Goal: Task Accomplishment & Management: Use online tool/utility

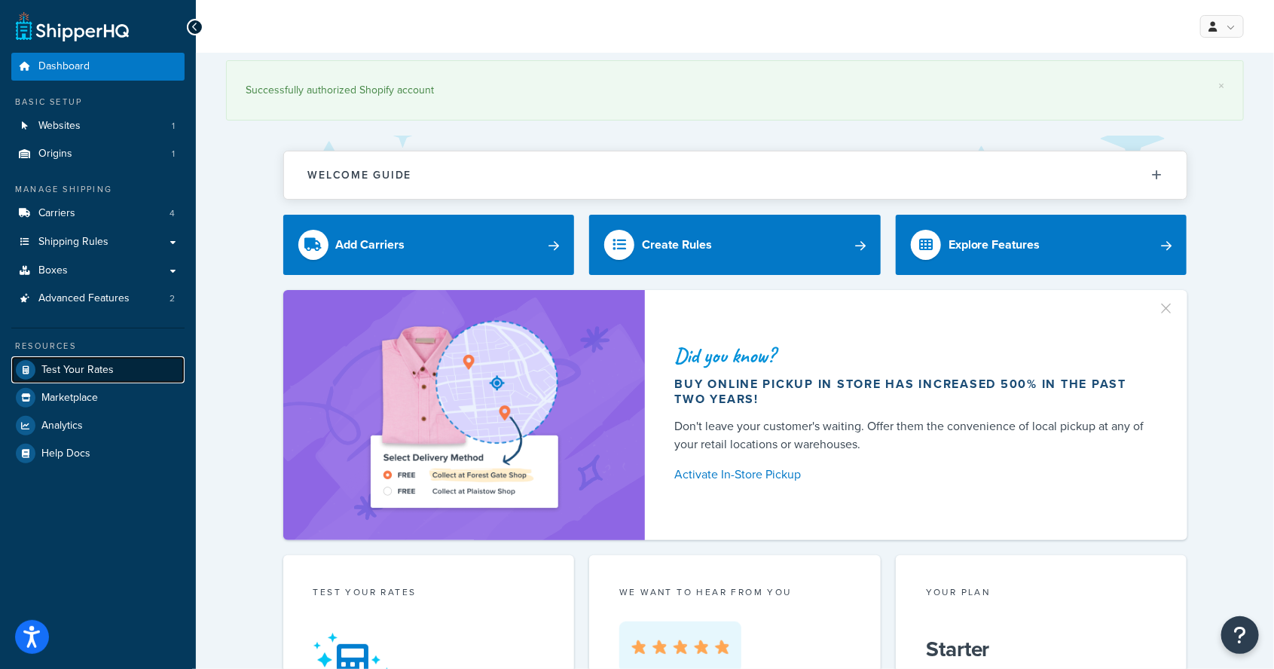
click at [56, 364] on span "Test Your Rates" at bounding box center [77, 370] width 72 height 13
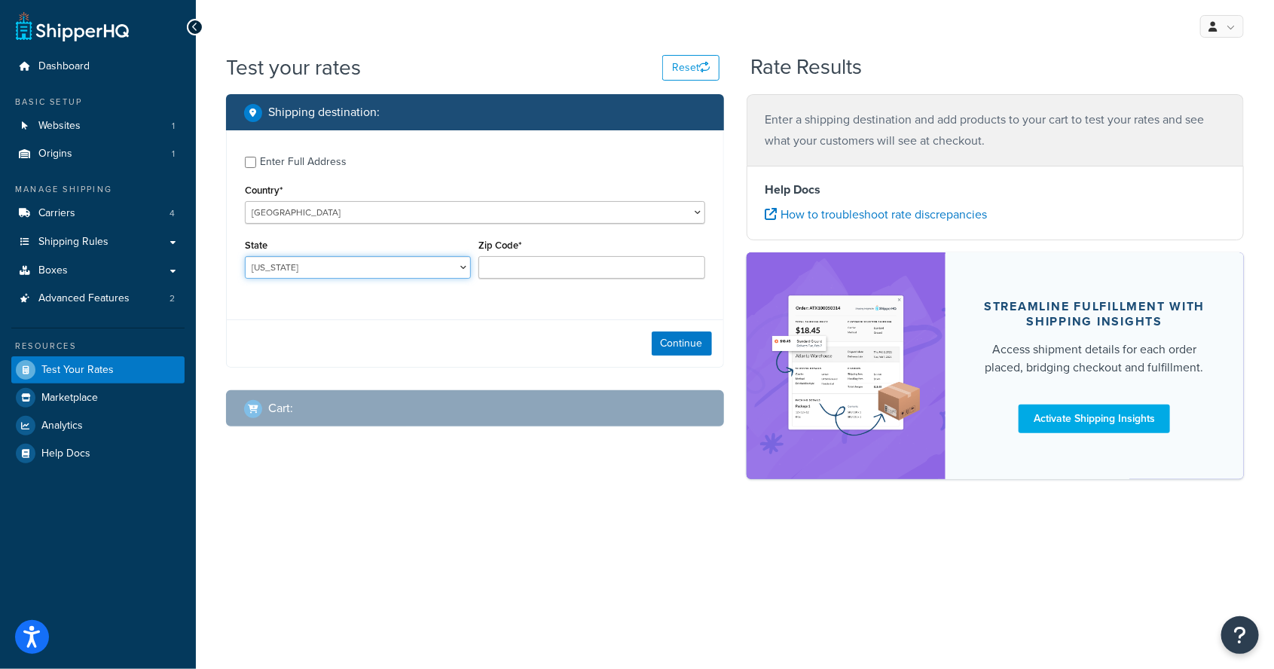
click at [291, 257] on select "[US_STATE] [US_STATE] [US_STATE] [US_STATE] [US_STATE] Armed Forces Americas Ar…" at bounding box center [358, 267] width 226 height 23
click at [310, 266] on select "[US_STATE] [US_STATE] [US_STATE] [US_STATE] [US_STATE] Armed Forces Americas Ar…" at bounding box center [358, 267] width 226 height 23
click at [503, 251] on label "Zip Code*" at bounding box center [499, 245] width 43 height 11
click at [503, 256] on input "Zip Code*" at bounding box center [591, 267] width 226 height 23
type input "36351"
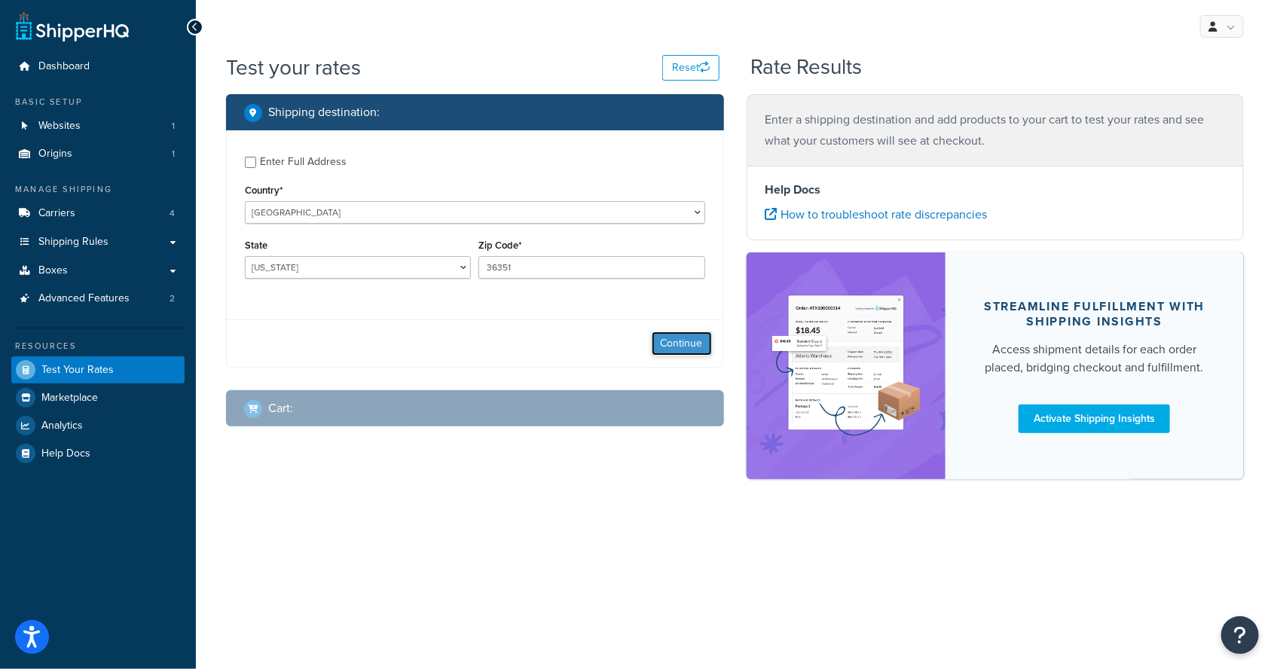
click at [671, 351] on button "Continue" at bounding box center [682, 344] width 60 height 24
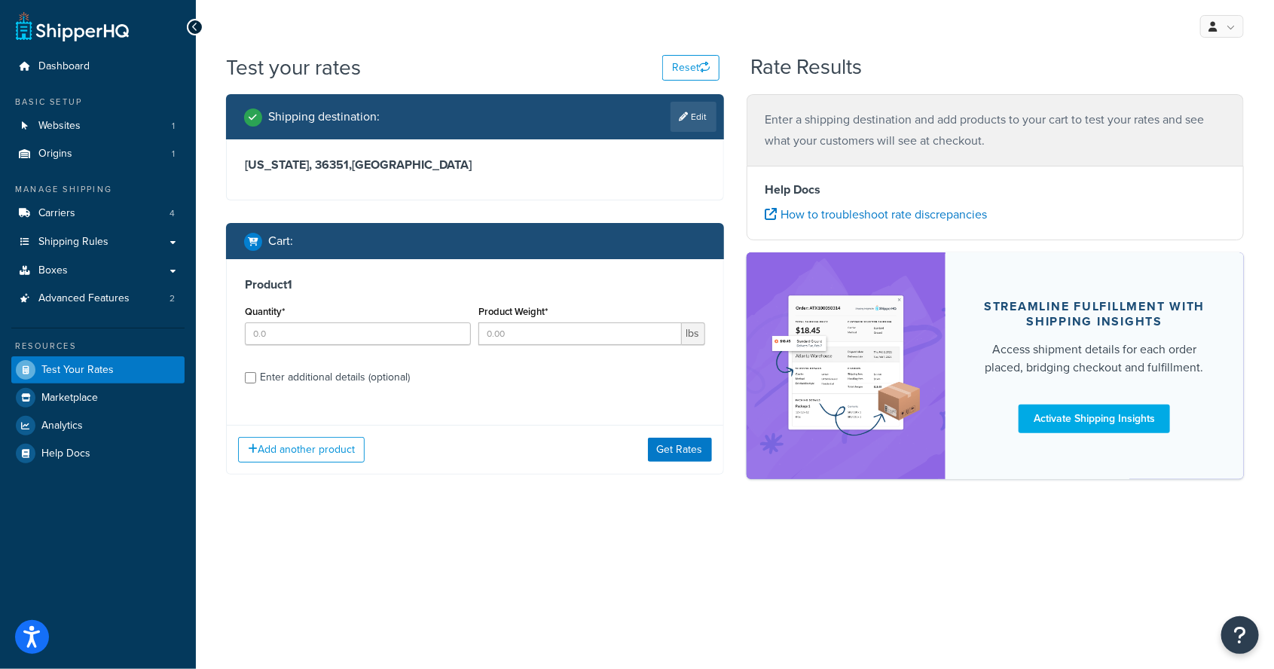
click at [272, 316] on label "Quantity*" at bounding box center [265, 311] width 40 height 11
click at [272, 322] on input "Quantity*" at bounding box center [358, 333] width 226 height 23
type input "1"
click at [524, 339] on input "Product Weight*" at bounding box center [579, 333] width 203 height 23
type input "40"
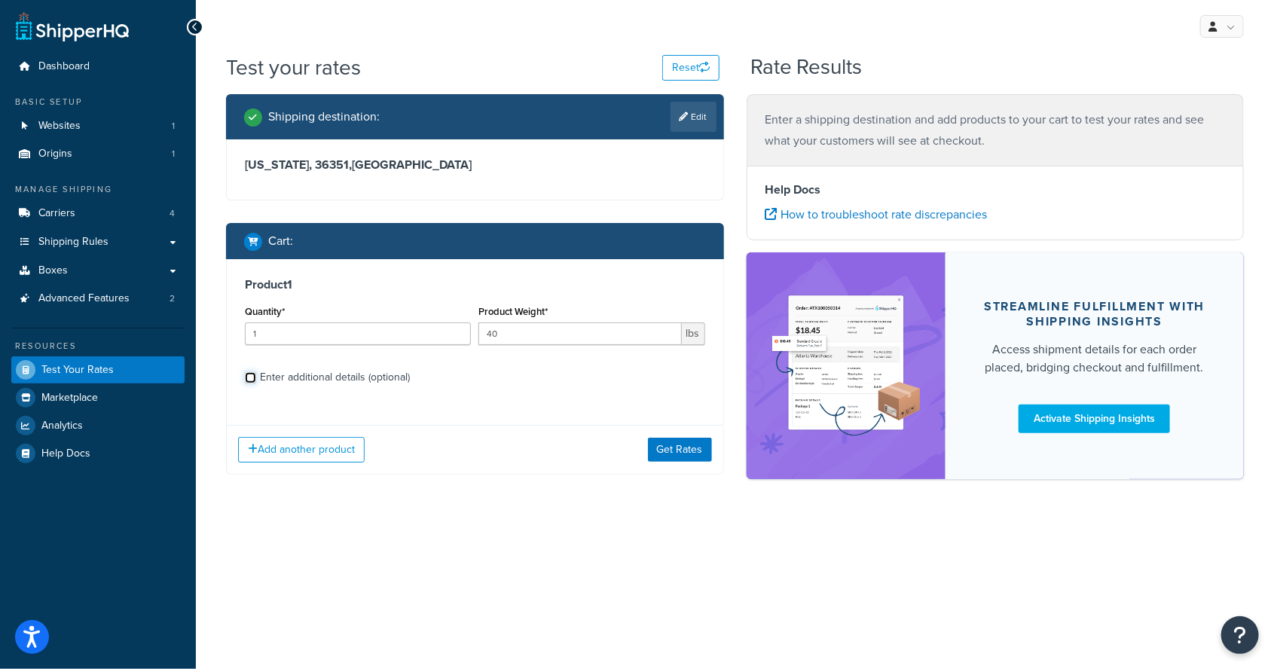
click at [254, 375] on input "Enter additional details (optional)" at bounding box center [250, 377] width 11 height 11
checkbox input "true"
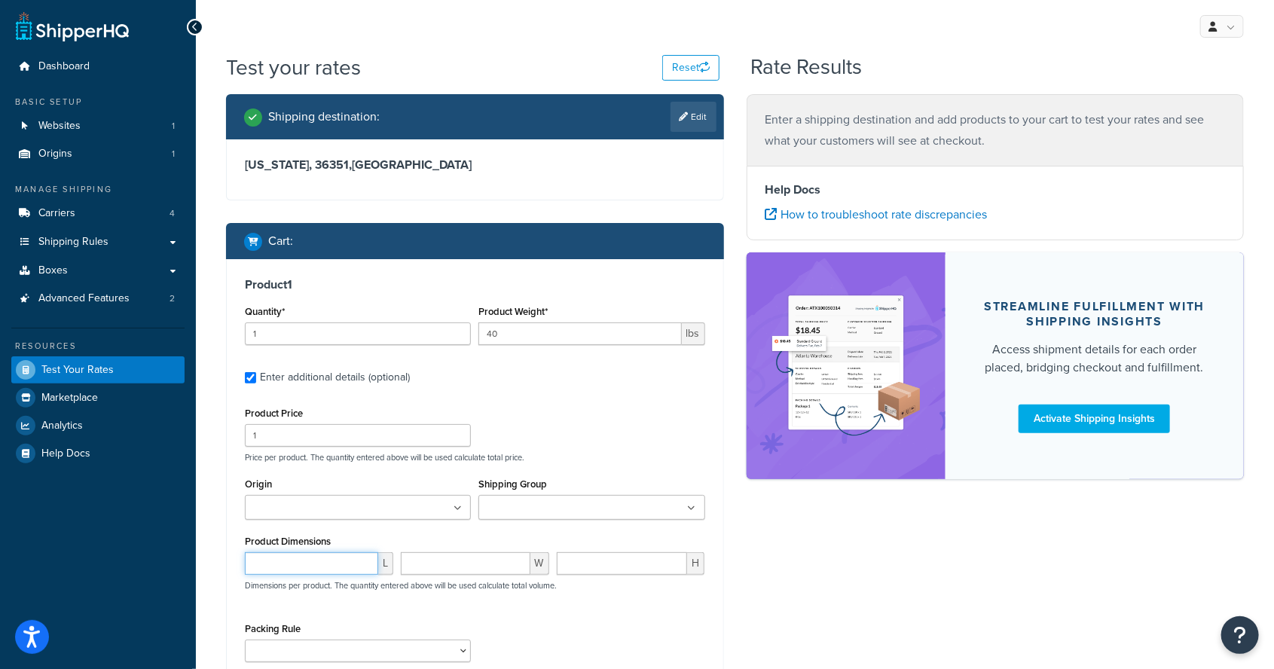
click at [262, 564] on input "number" at bounding box center [311, 563] width 133 height 23
type input "26"
click at [916, 550] on div "Shipping destination : Edit [US_STATE], 36351 , [GEOGRAPHIC_DATA] Cart : Produc…" at bounding box center [735, 434] width 1041 height 681
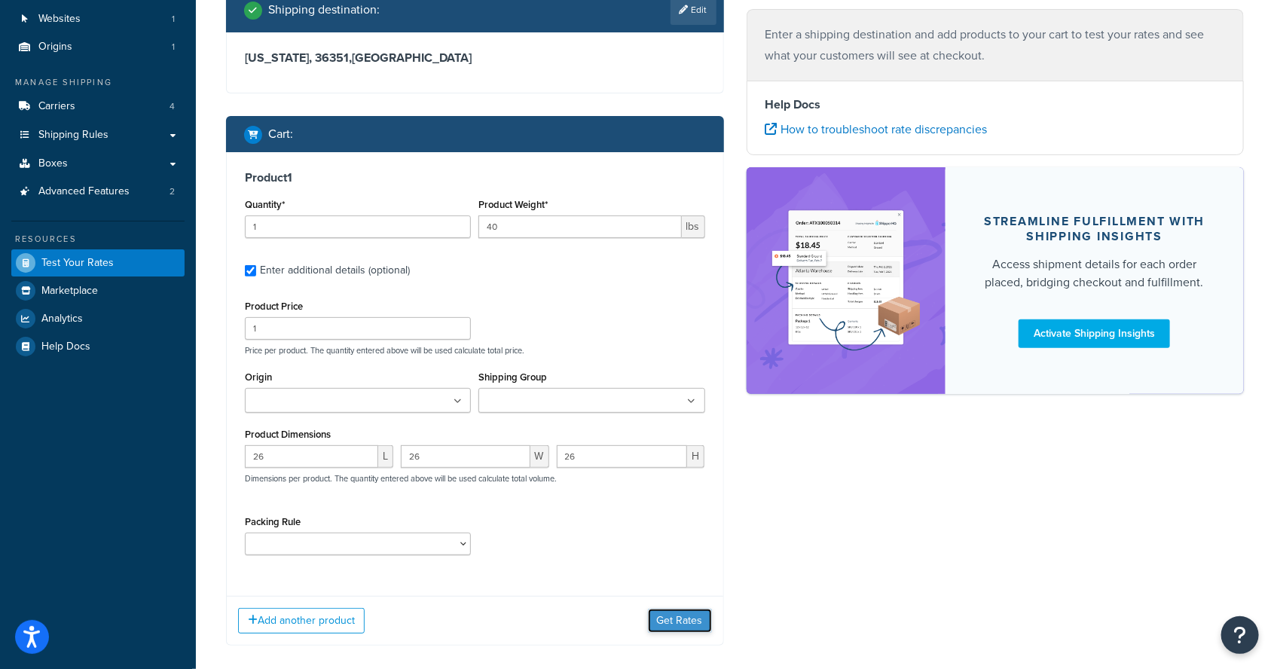
click at [677, 617] on button "Get Rates" at bounding box center [680, 621] width 64 height 24
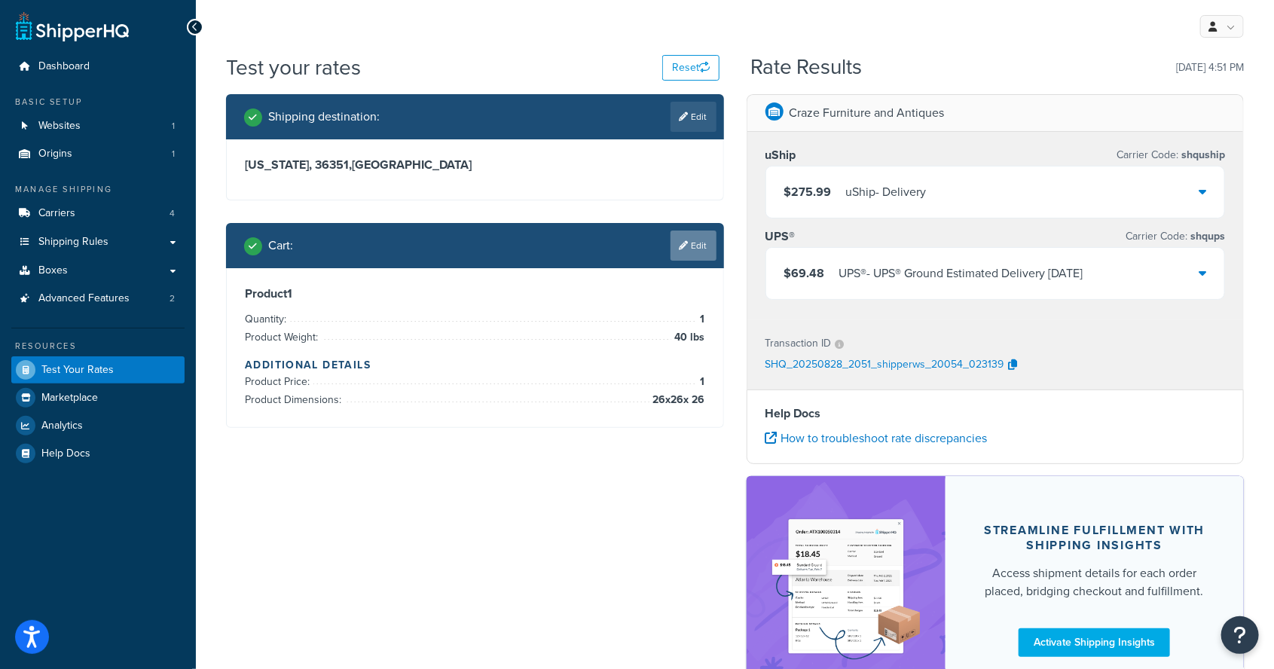
click at [691, 241] on link "Edit" at bounding box center [694, 246] width 46 height 30
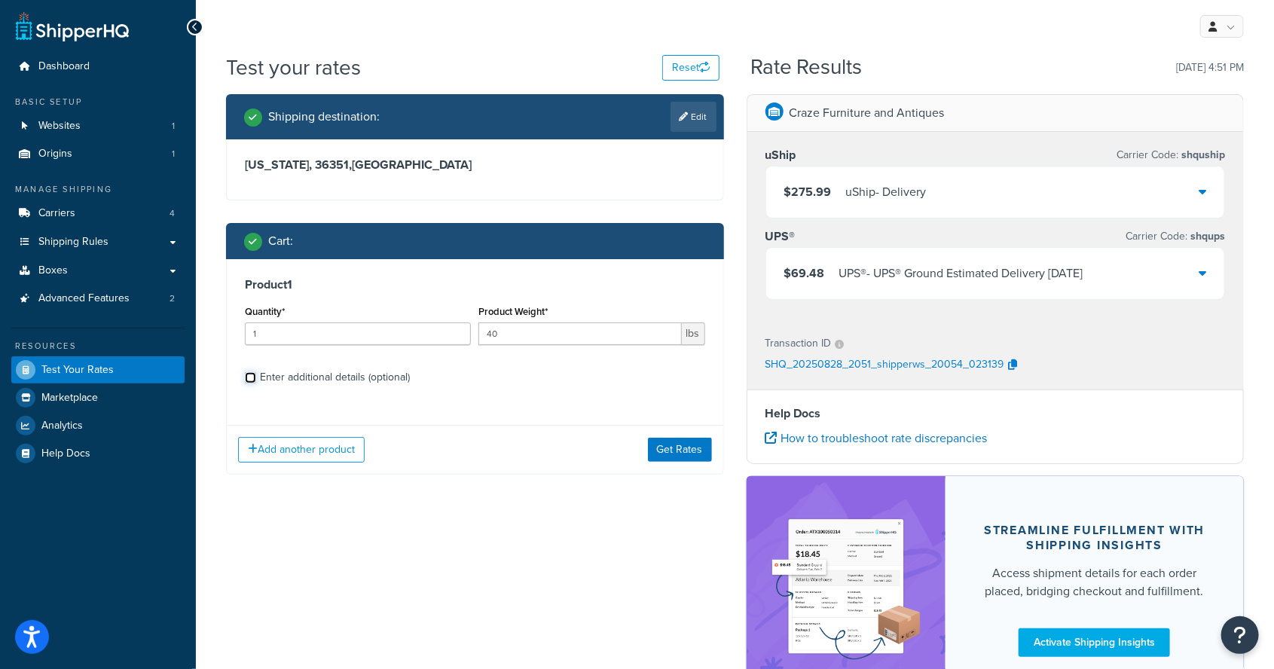
click at [253, 378] on input "Enter additional details (optional)" at bounding box center [250, 377] width 11 height 11
checkbox input "true"
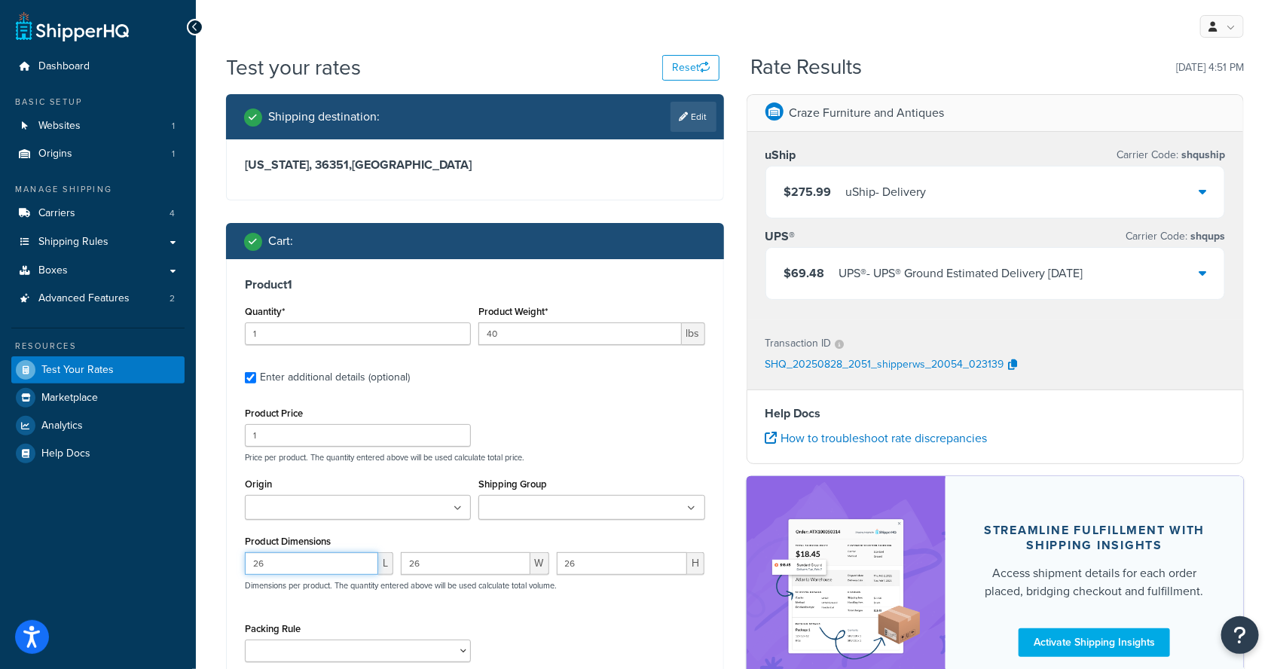
click at [306, 561] on input "26" at bounding box center [311, 563] width 133 height 23
type input "27"
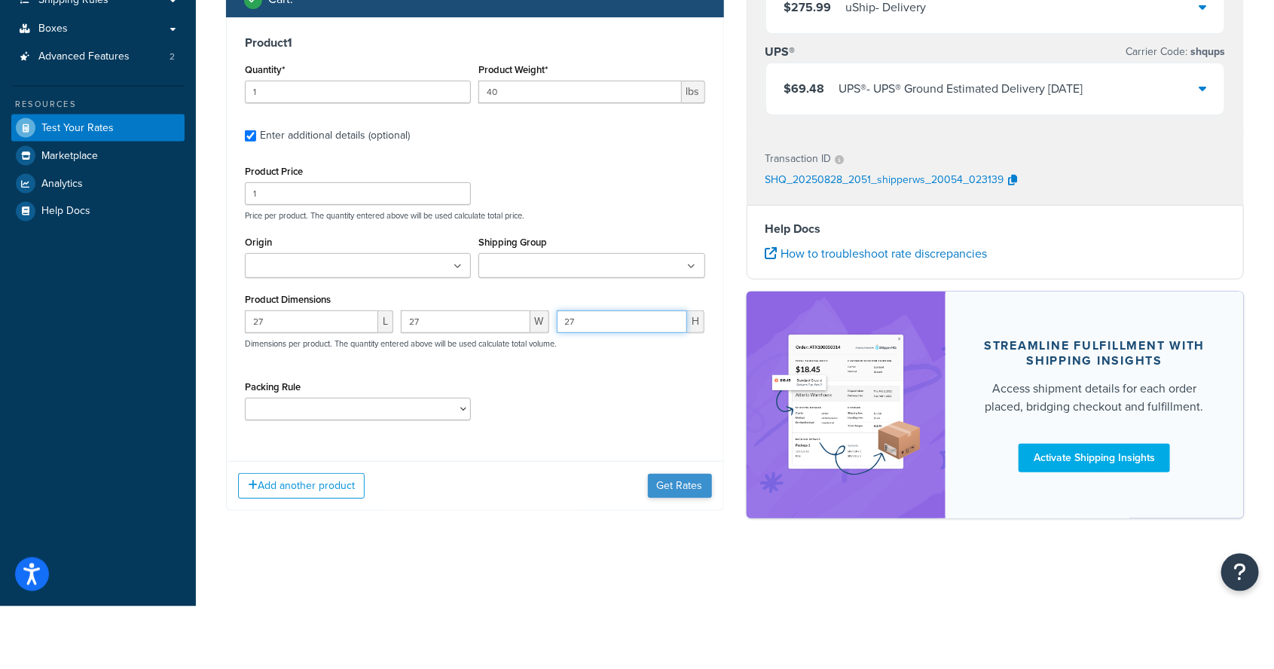
type input "27"
click at [677, 547] on button "Get Rates" at bounding box center [680, 548] width 64 height 24
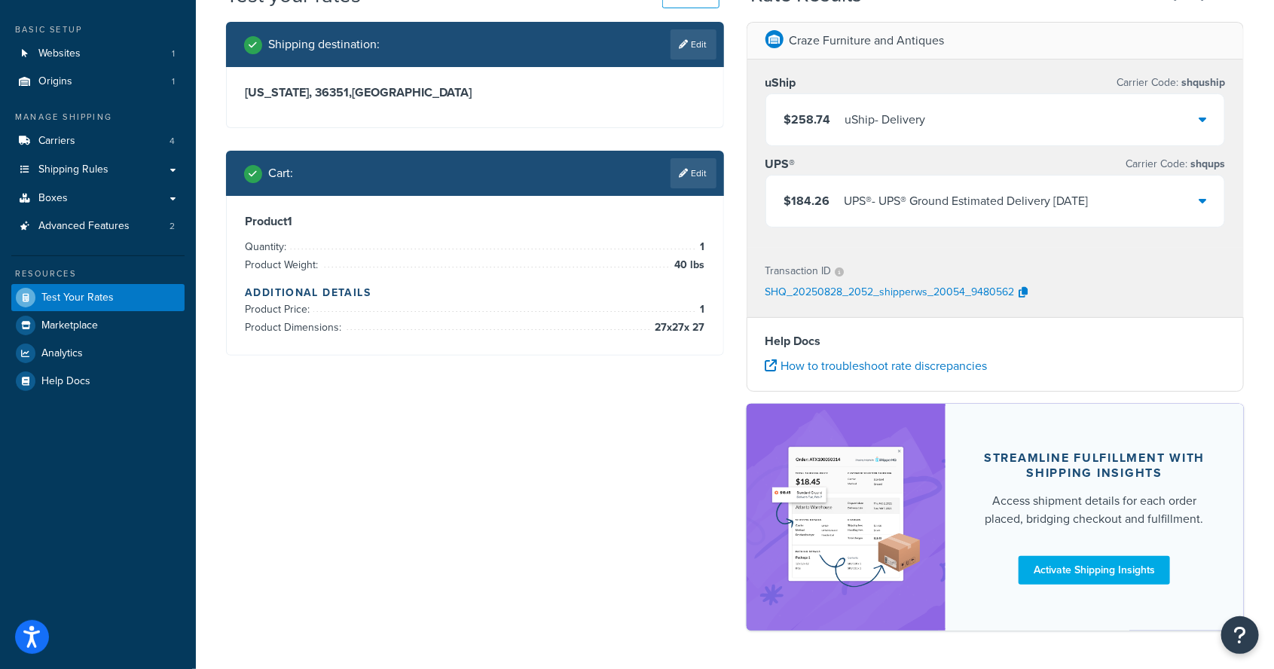
scroll to position [122, 0]
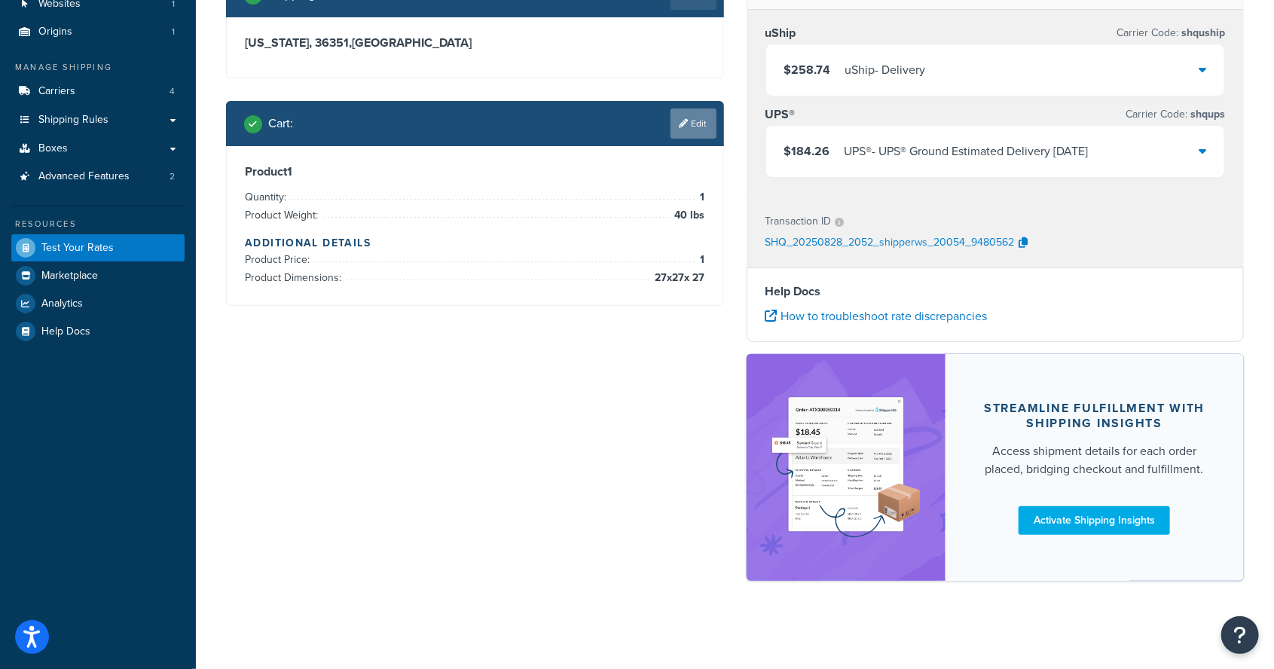
click at [686, 119] on icon at bounding box center [684, 123] width 9 height 9
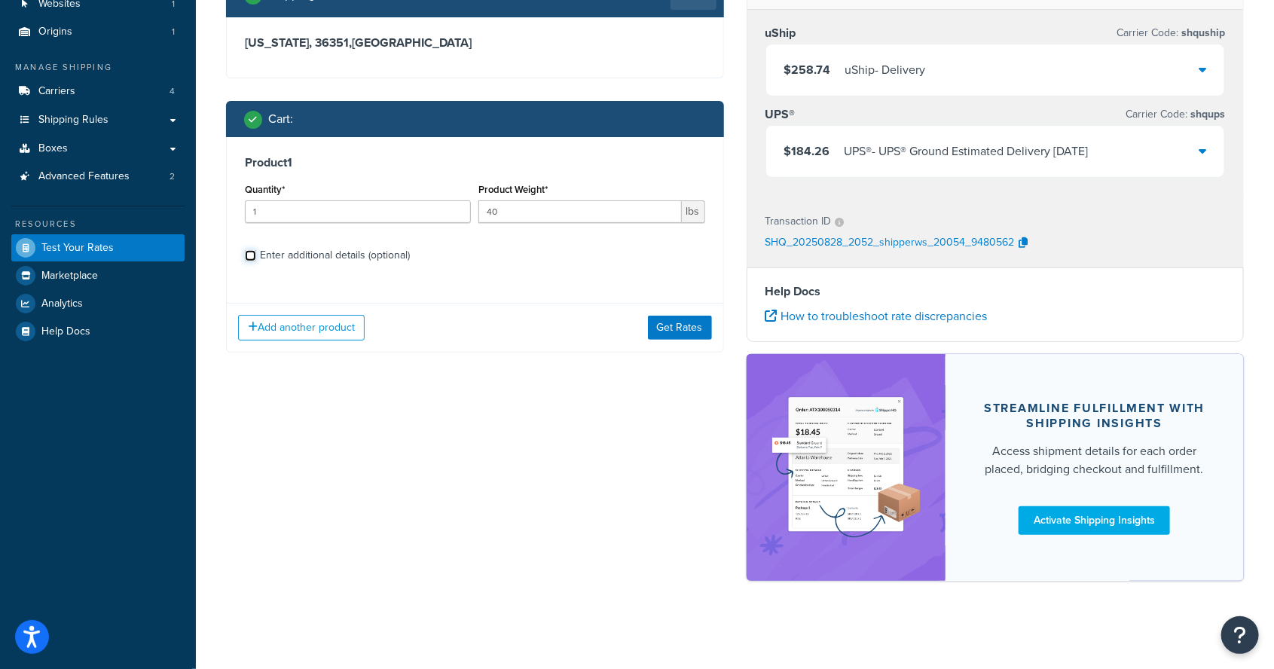
click at [255, 258] on input "Enter additional details (optional)" at bounding box center [250, 255] width 11 height 11
checkbox input "true"
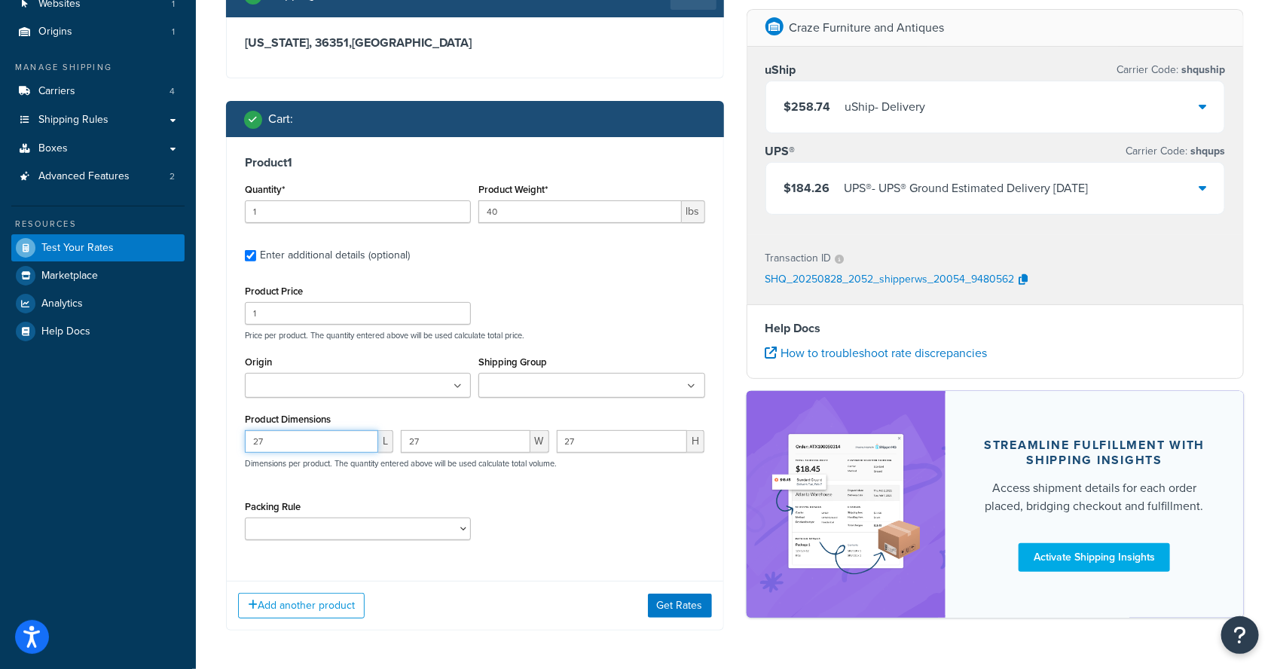
click at [305, 434] on input "27" at bounding box center [311, 441] width 133 height 23
type input "26"
click at [674, 594] on button "Get Rates" at bounding box center [680, 606] width 64 height 24
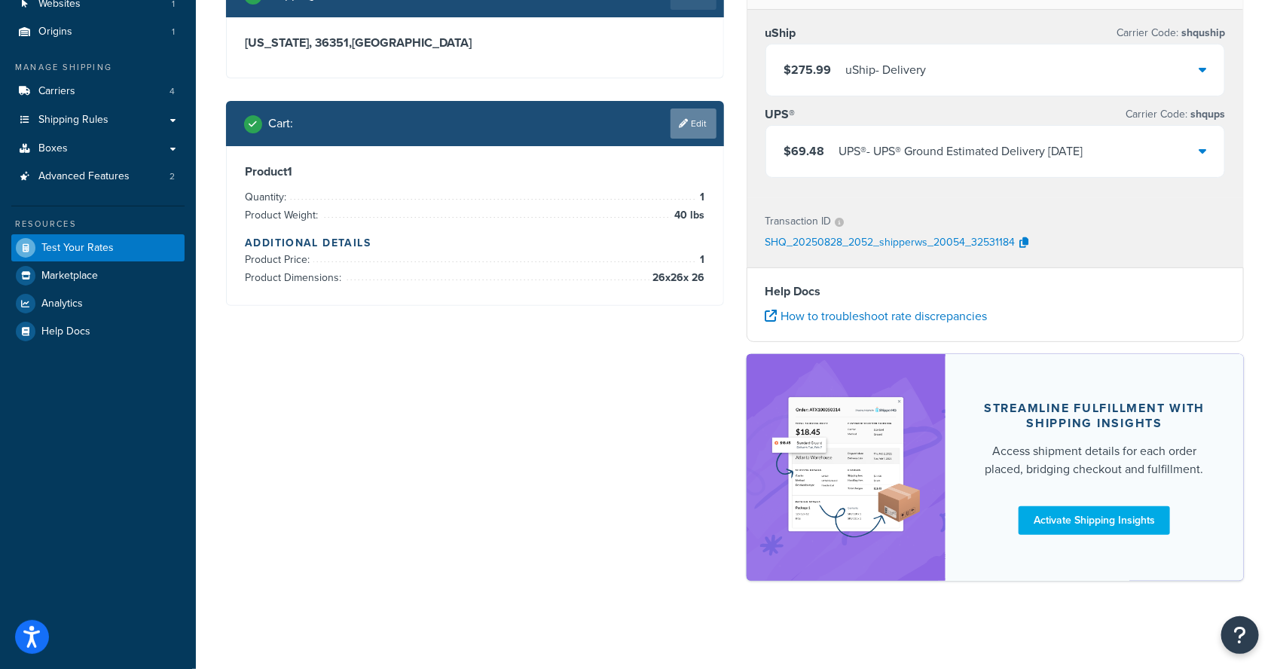
click at [694, 115] on link "Edit" at bounding box center [694, 123] width 46 height 30
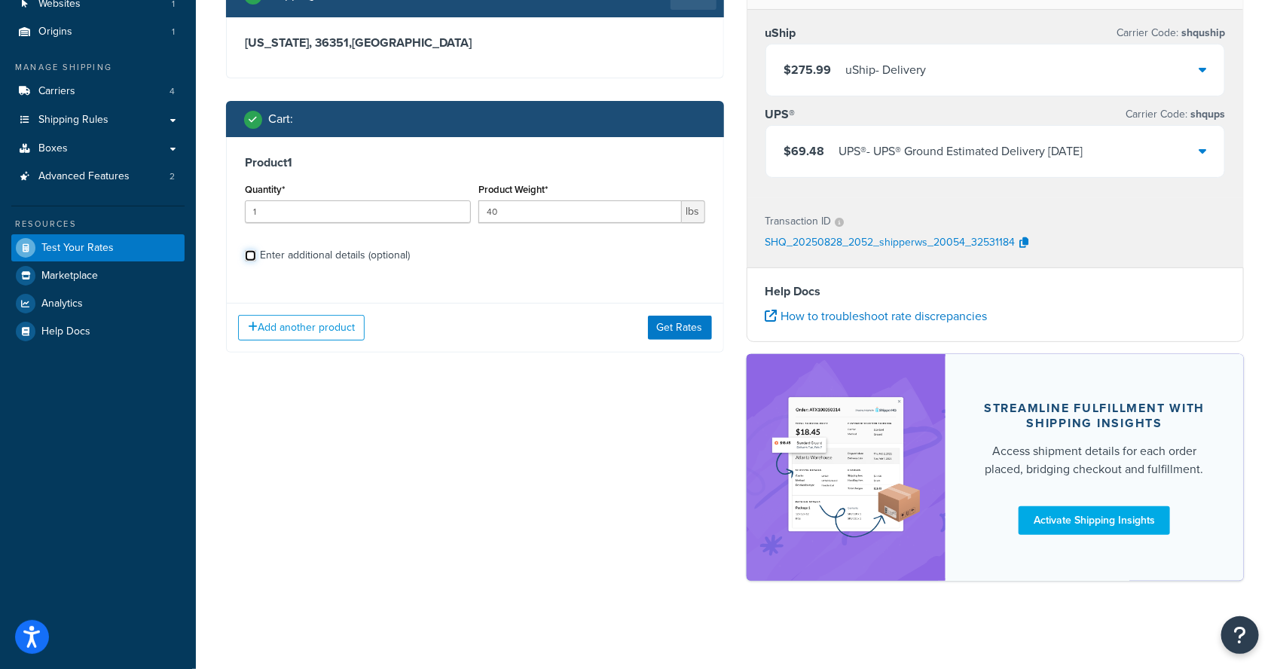
click at [252, 258] on input "Enter additional details (optional)" at bounding box center [250, 255] width 11 height 11
checkbox input "true"
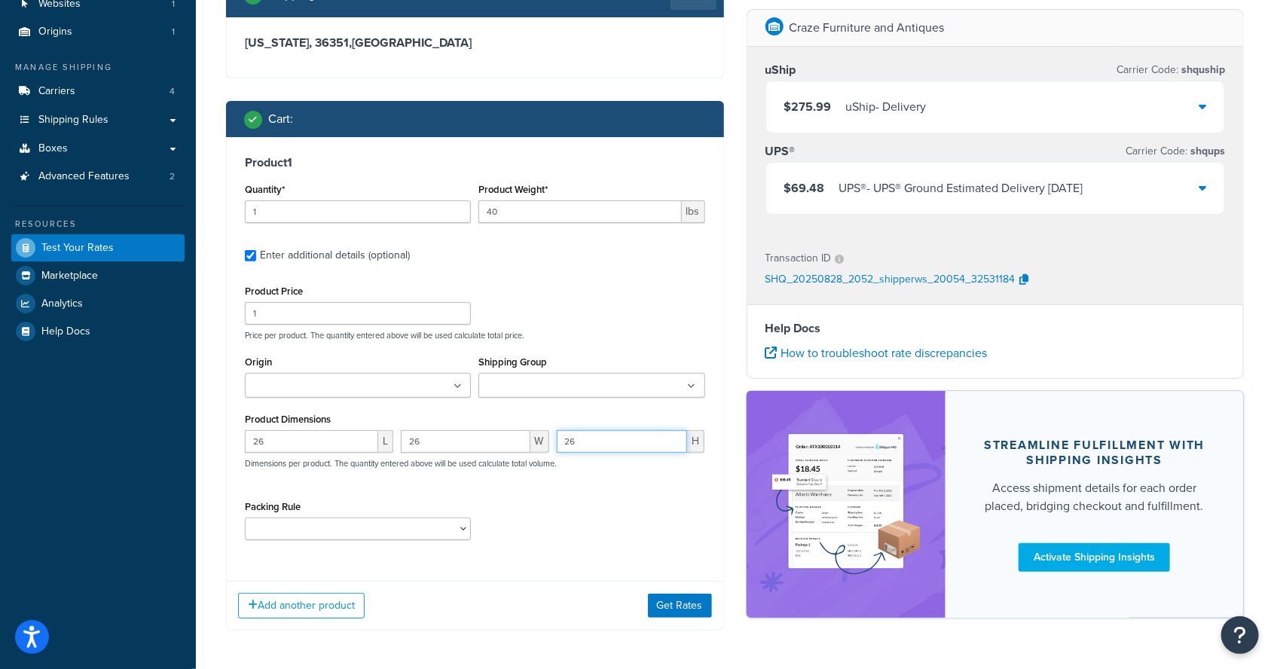
click at [617, 434] on input "26" at bounding box center [622, 441] width 131 height 23
type input "2"
type input "31"
click at [663, 594] on button "Get Rates" at bounding box center [680, 606] width 64 height 24
